Goal: Navigation & Orientation: Find specific page/section

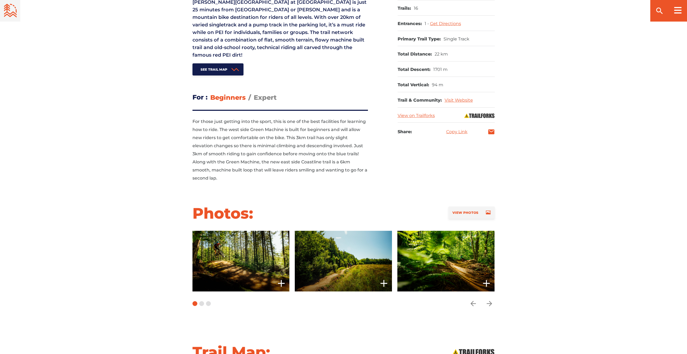
scroll to position [270, 0]
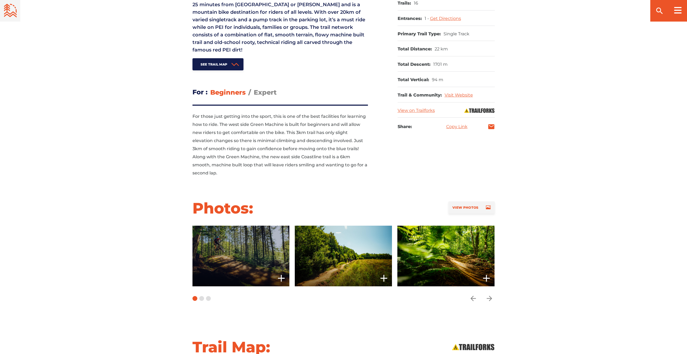
click at [235, 255] on span at bounding box center [240, 256] width 97 height 61
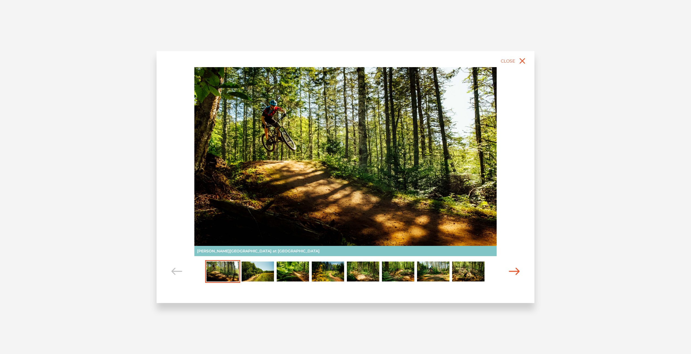
click at [515, 271] on icon "Carousel Navigation" at bounding box center [514, 271] width 11 height 7
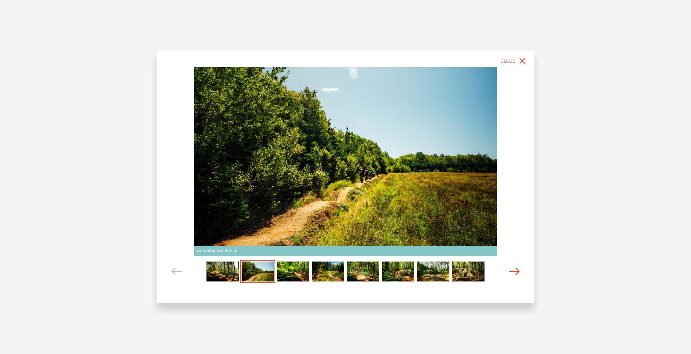
click at [515, 271] on icon "Carousel Navigation" at bounding box center [514, 271] width 11 height 7
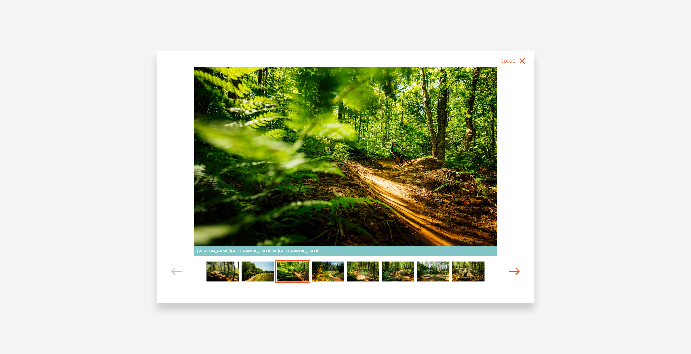
click at [515, 271] on icon "Carousel Navigation" at bounding box center [514, 271] width 11 height 7
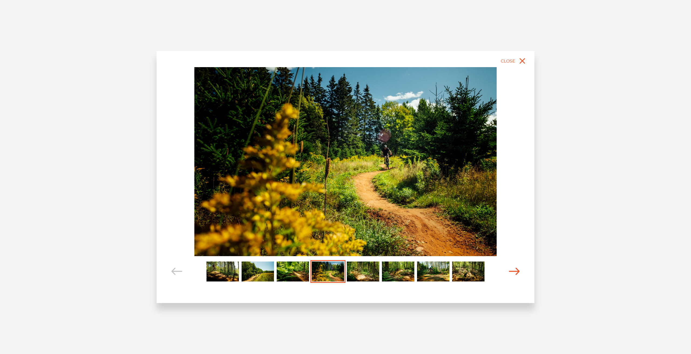
click at [515, 271] on icon "Carousel Navigation" at bounding box center [514, 271] width 11 height 7
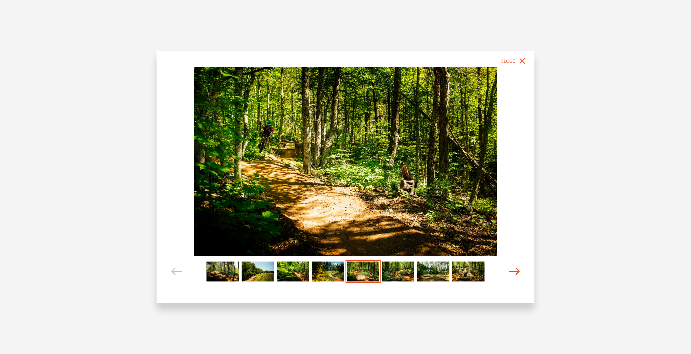
click at [515, 271] on icon "Carousel Navigation" at bounding box center [514, 271] width 11 height 7
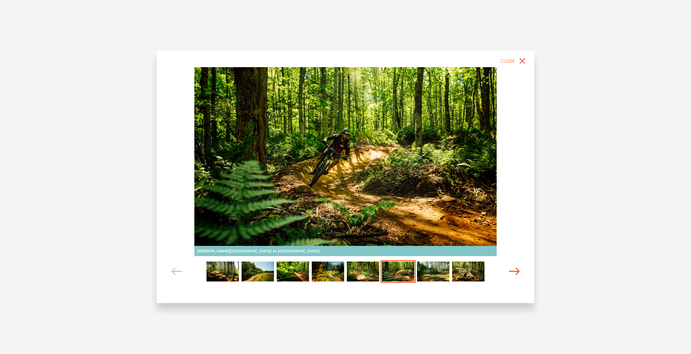
click at [515, 271] on icon "Carousel Navigation" at bounding box center [514, 271] width 11 height 7
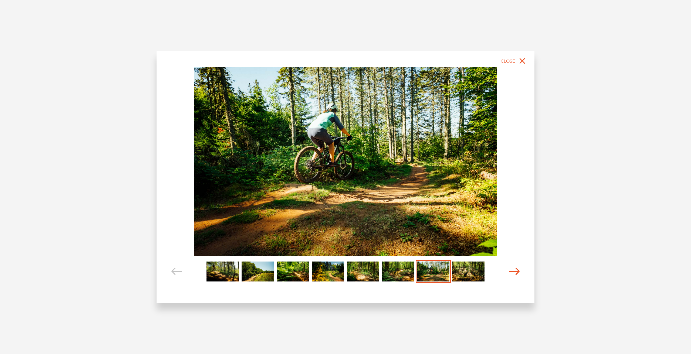
click at [515, 271] on icon "Carousel Navigation" at bounding box center [514, 271] width 11 height 7
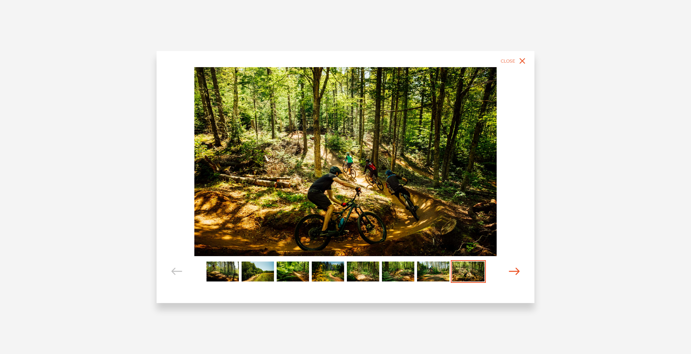
click at [515, 271] on icon "Carousel Navigation" at bounding box center [514, 271] width 11 height 7
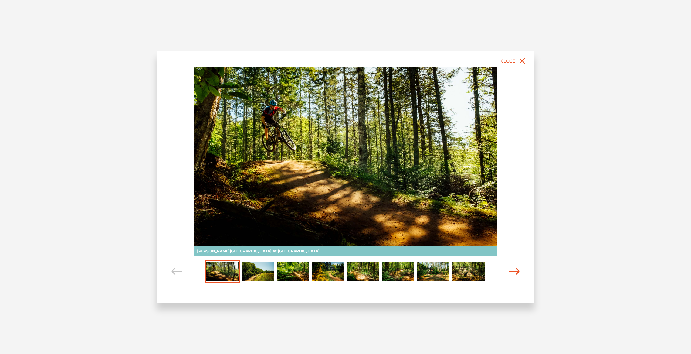
click at [515, 271] on icon "Carousel Navigation" at bounding box center [514, 271] width 11 height 7
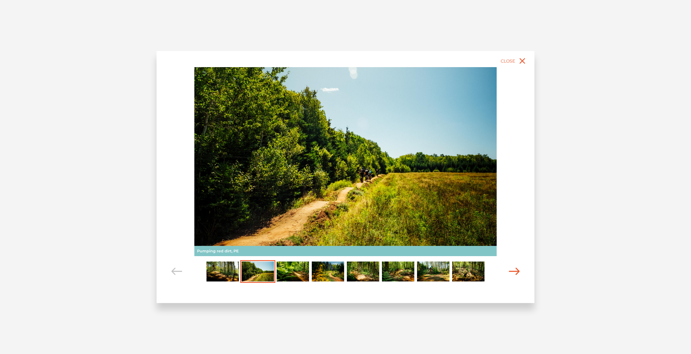
click at [515, 271] on icon "Carousel Navigation" at bounding box center [514, 271] width 11 height 7
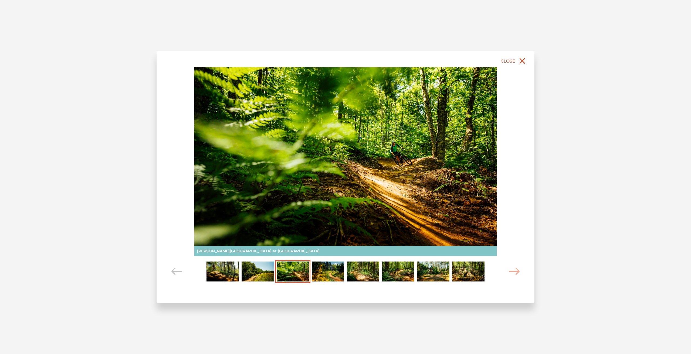
click at [524, 62] on icon "close" at bounding box center [523, 61] width 6 height 6
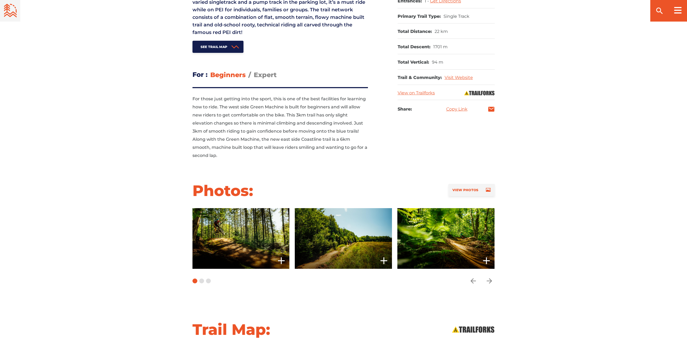
scroll to position [297, 0]
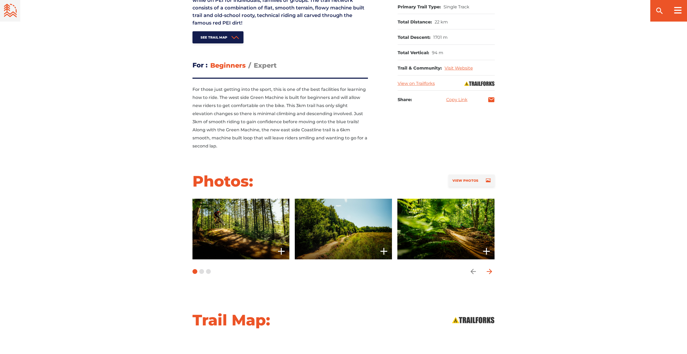
click at [490, 270] on icon "arrow forward" at bounding box center [488, 271] width 5 height 5
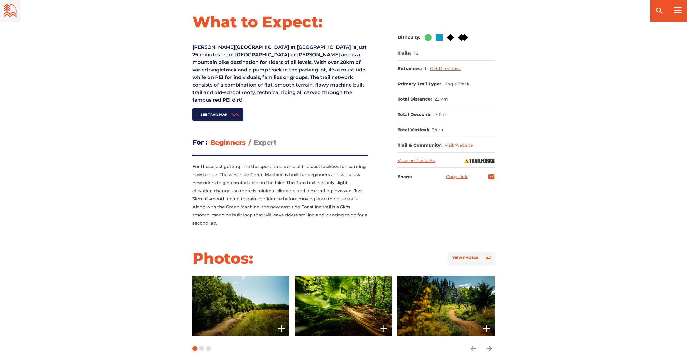
scroll to position [216, 0]
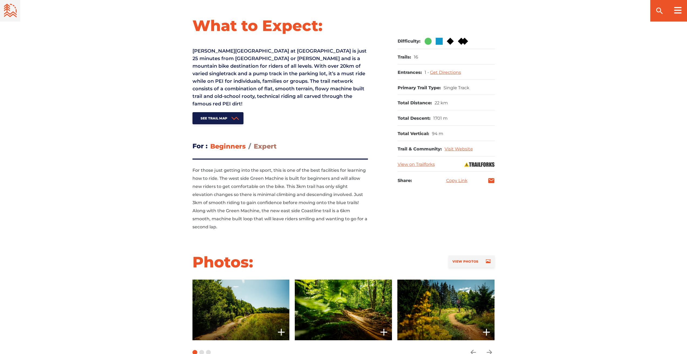
click at [269, 147] on span "Expert" at bounding box center [265, 147] width 23 height 8
click at [254, 142] on input "Expert" at bounding box center [254, 142] width 0 height 0
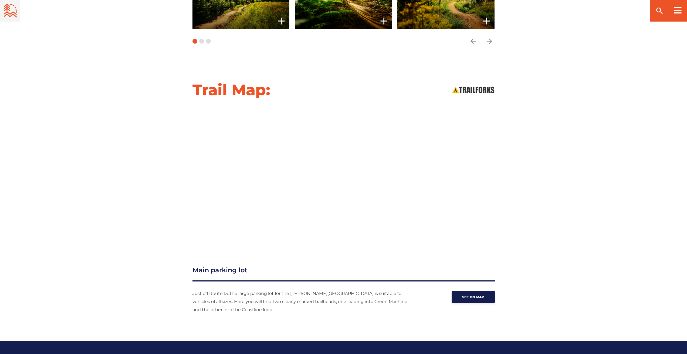
scroll to position [540, 0]
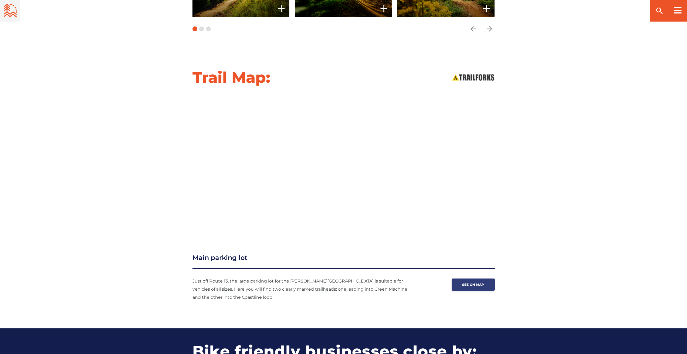
click at [466, 283] on span "See on map" at bounding box center [473, 285] width 22 height 4
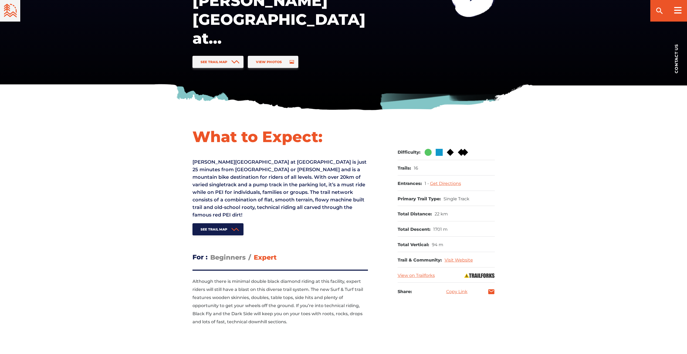
scroll to position [108, 0]
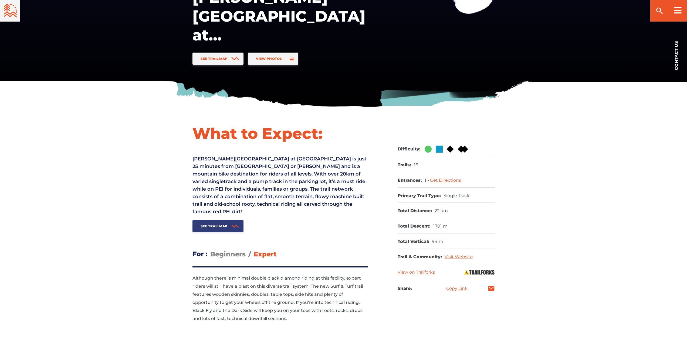
click at [224, 225] on span "See Trail Map" at bounding box center [214, 226] width 27 height 4
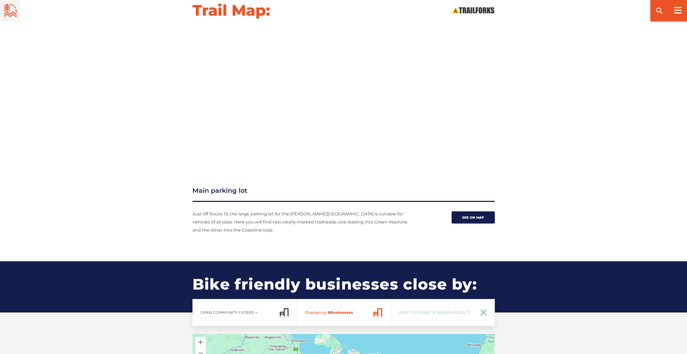
scroll to position [608, 0]
